Goal: Information Seeking & Learning: Learn about a topic

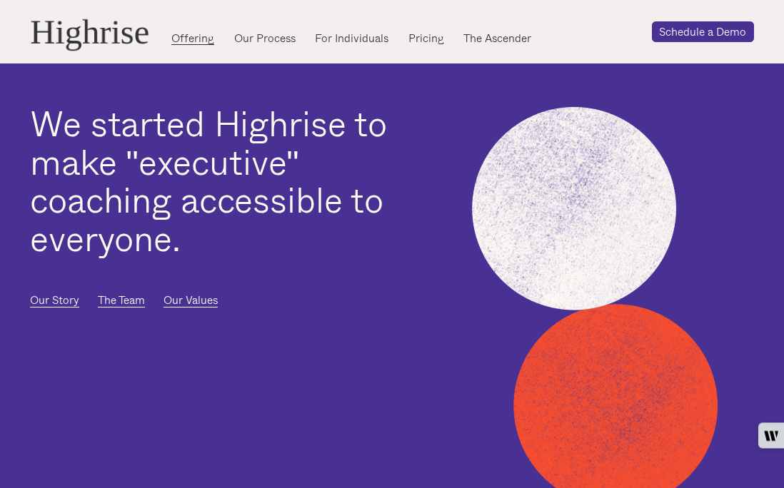
click at [201, 34] on link "Offering" at bounding box center [192, 38] width 43 height 15
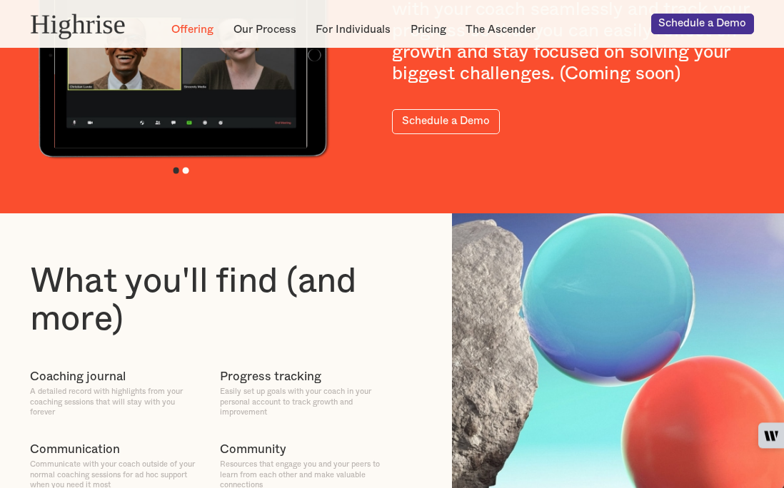
scroll to position [505, 0]
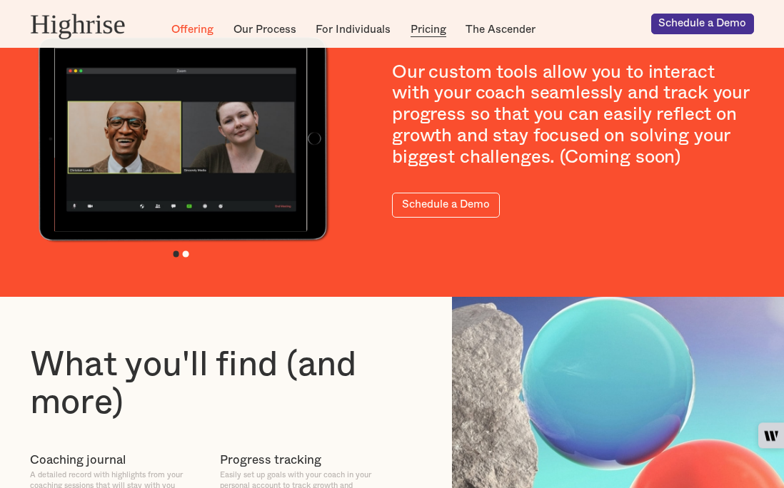
click at [428, 32] on link "Pricing" at bounding box center [428, 30] width 36 height 15
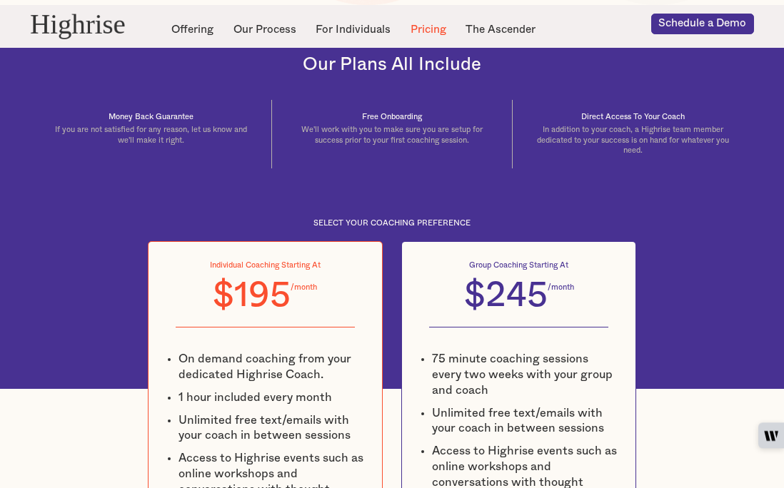
scroll to position [418, 0]
